Goal: Entertainment & Leisure: Consume media (video, audio)

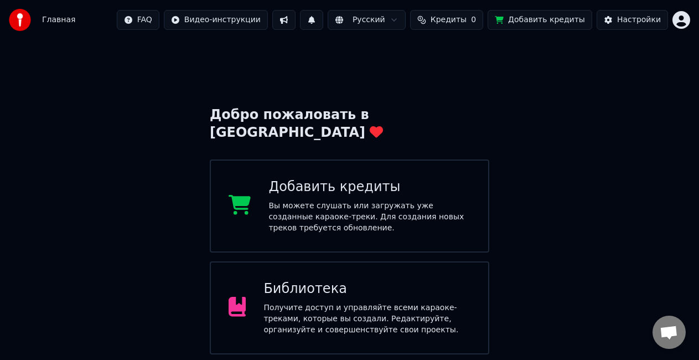
click at [370, 200] on div "Вы можете слушать или загружать уже созданные караоке-треки. Для создания новых…" at bounding box center [369, 216] width 202 height 33
click at [310, 302] on div "Получите доступ и управляйте всеми караоке-треками, которые вы создали. Редакти…" at bounding box center [366, 318] width 207 height 33
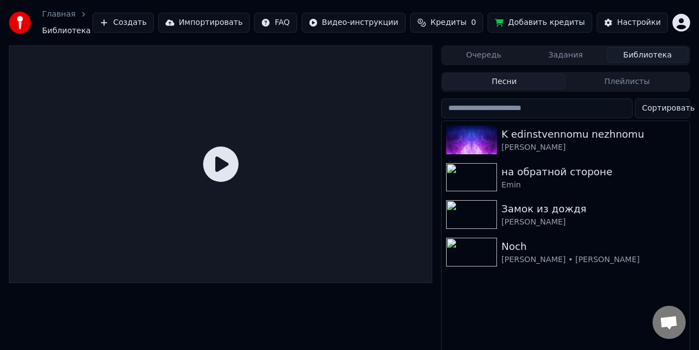
click at [451, 28] on button "Кредиты 0" at bounding box center [446, 23] width 73 height 20
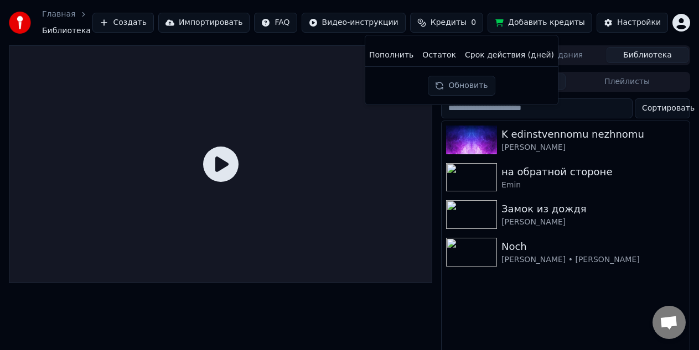
click at [448, 86] on button "Обновить" at bounding box center [461, 86] width 67 height 20
click at [446, 85] on button "Обновить" at bounding box center [461, 86] width 67 height 20
click at [245, 151] on div at bounding box center [220, 164] width 423 height 238
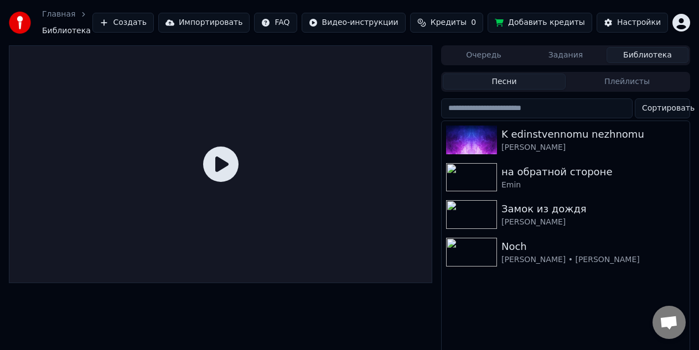
click at [223, 165] on icon at bounding box center [220, 164] width 35 height 35
click at [222, 167] on icon at bounding box center [220, 164] width 35 height 35
click at [71, 15] on div "Главная" at bounding box center [64, 14] width 45 height 11
click at [578, 176] on div "на обратной стороне" at bounding box center [587, 171] width 173 height 15
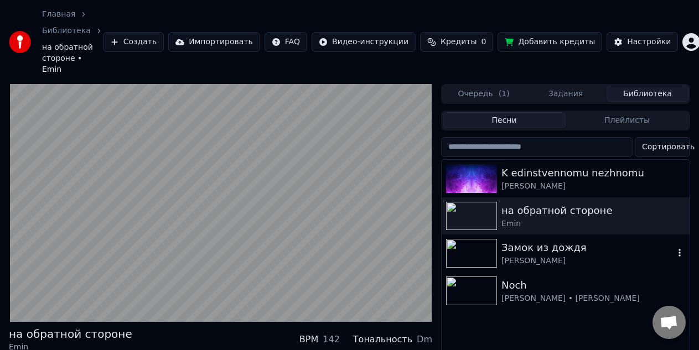
click at [553, 256] on div "[PERSON_NAME]" at bounding box center [587, 261] width 173 height 11
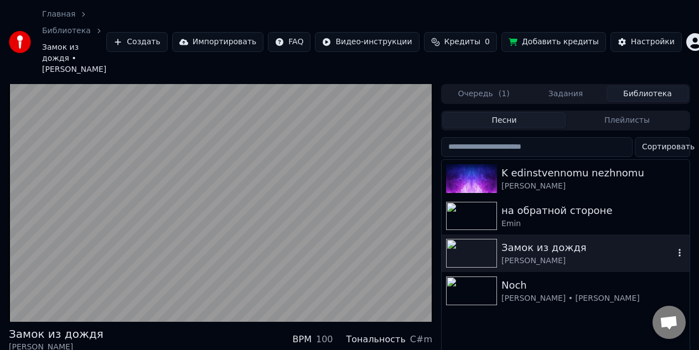
click at [562, 256] on div "[PERSON_NAME]" at bounding box center [587, 261] width 173 height 11
click at [544, 278] on div "Noch" at bounding box center [587, 285] width 173 height 15
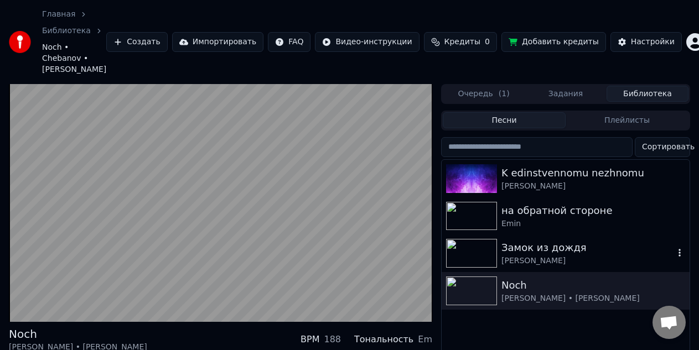
click at [562, 245] on div "Замок из дождя" at bounding box center [587, 247] width 173 height 15
